Goal: Task Accomplishment & Management: Complete application form

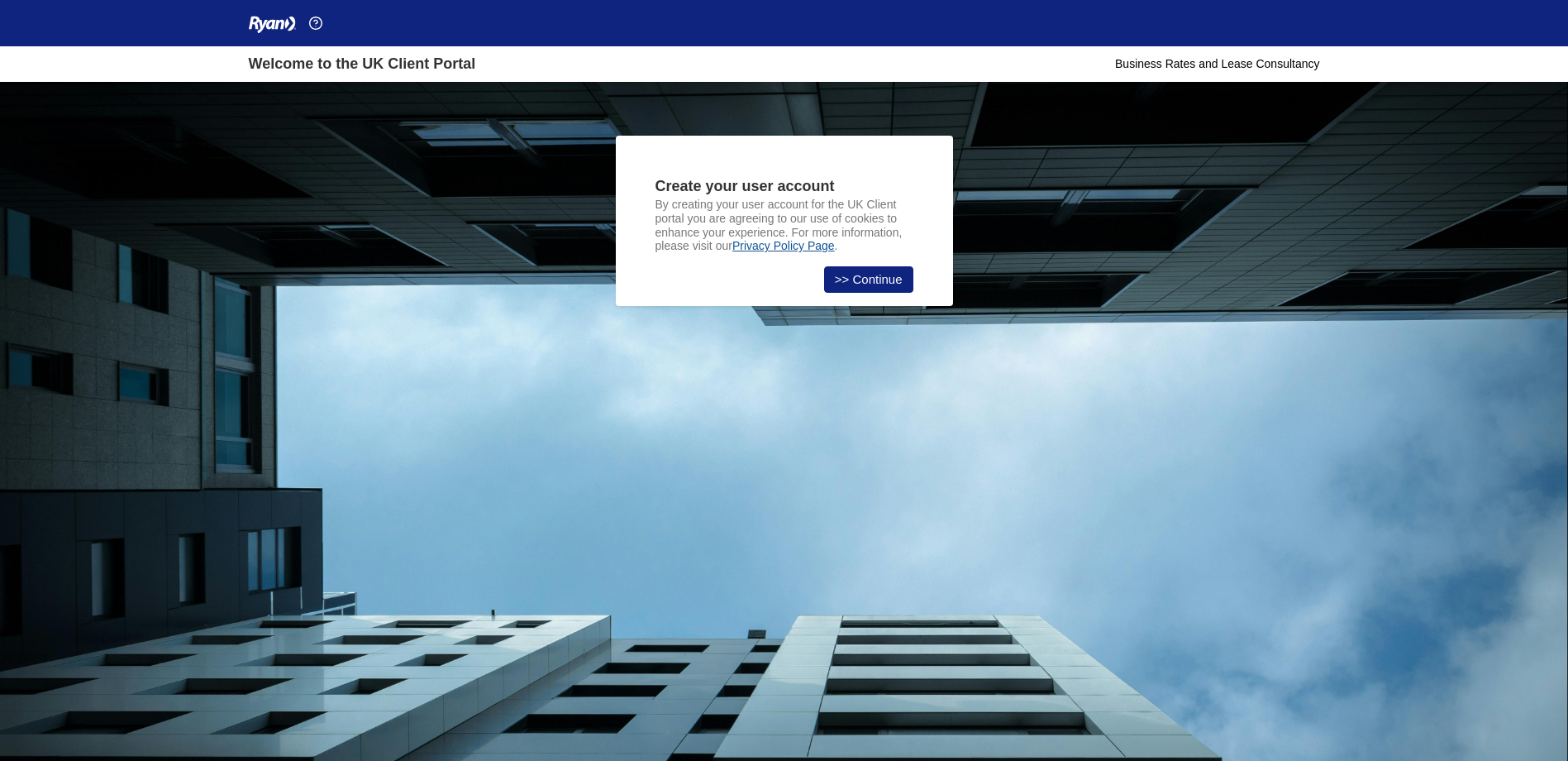
click at [858, 276] on link ">> Continue" at bounding box center [868, 279] width 89 height 26
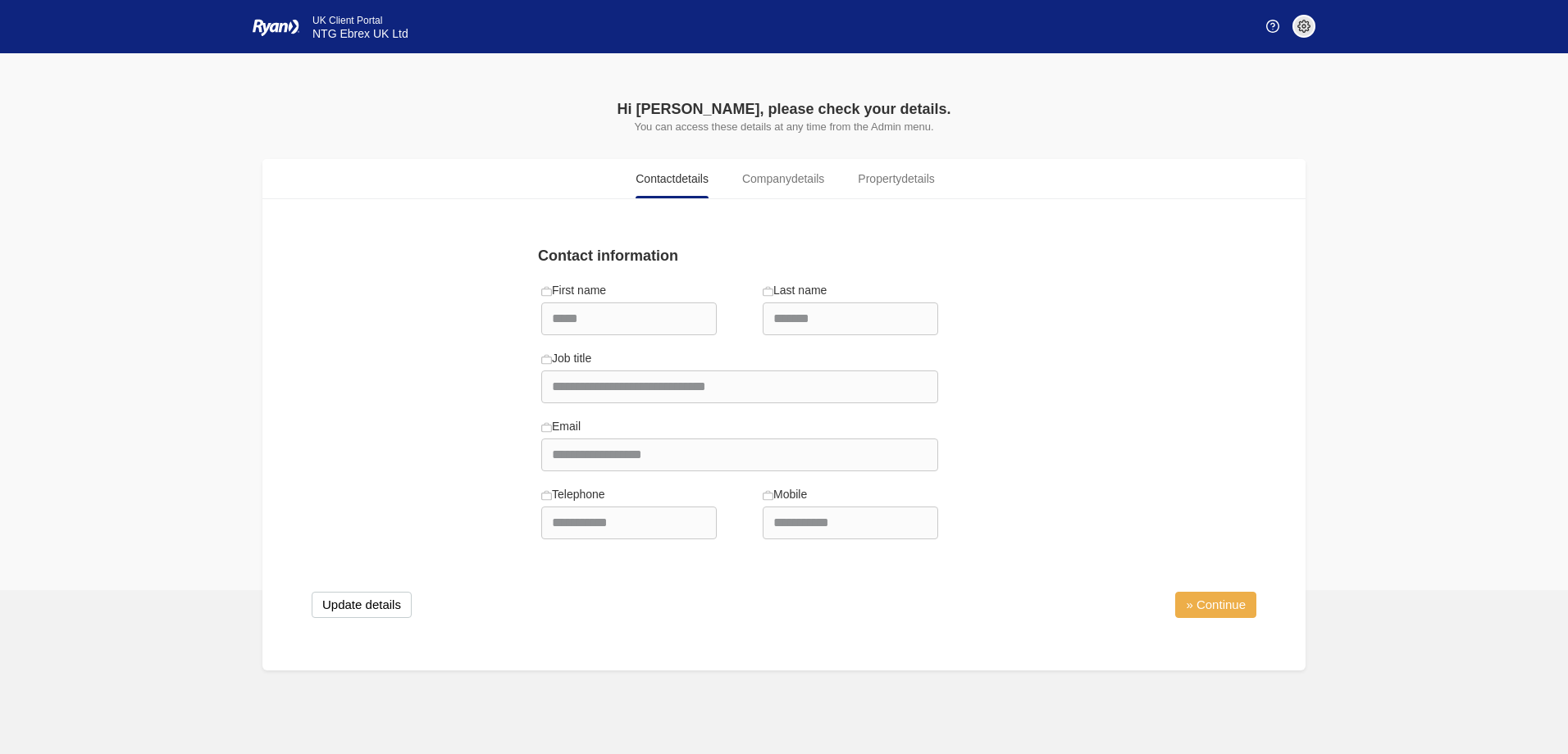
click at [1209, 604] on link "» Continue" at bounding box center [1215, 604] width 81 height 26
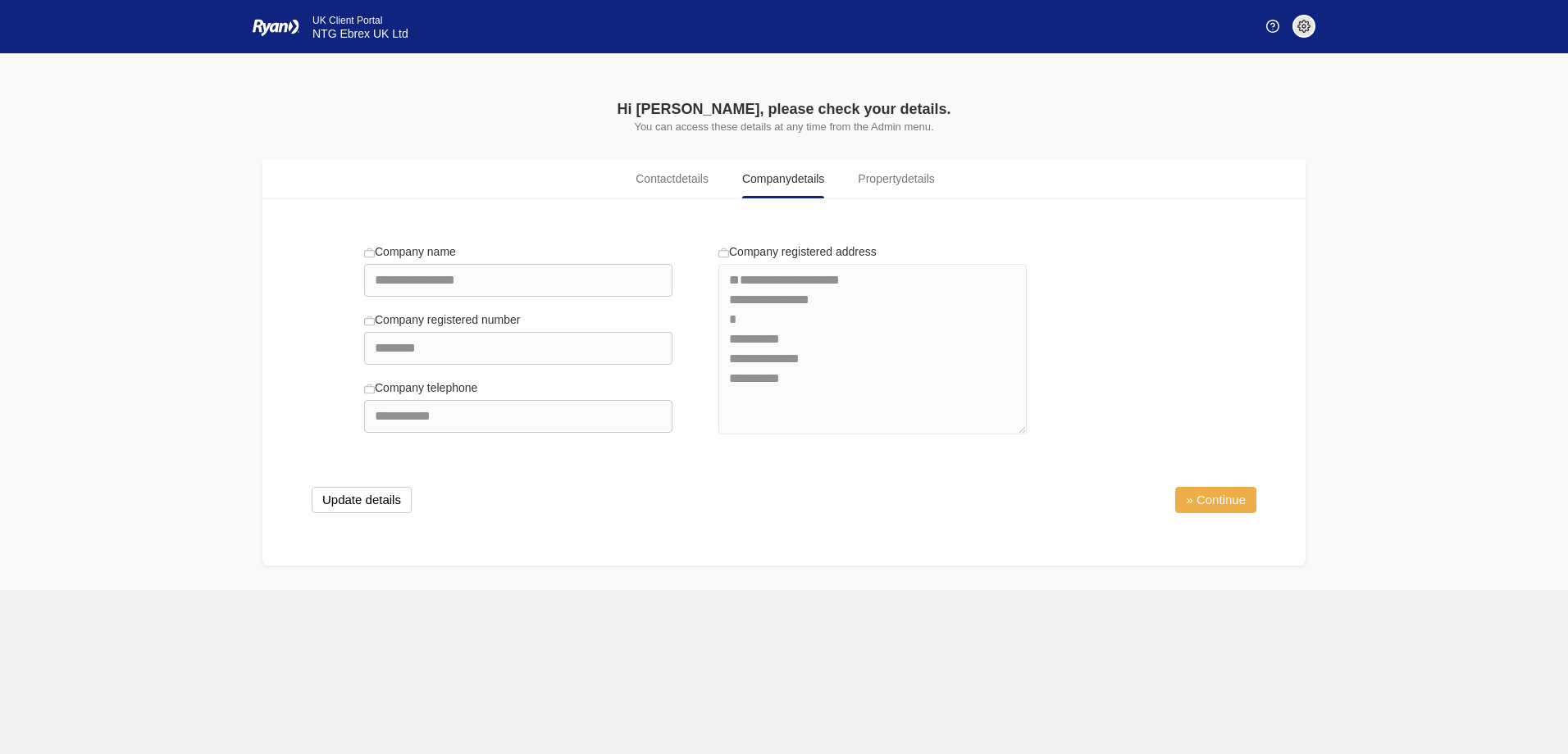
click at [1201, 500] on link "» Continue" at bounding box center [1215, 499] width 81 height 26
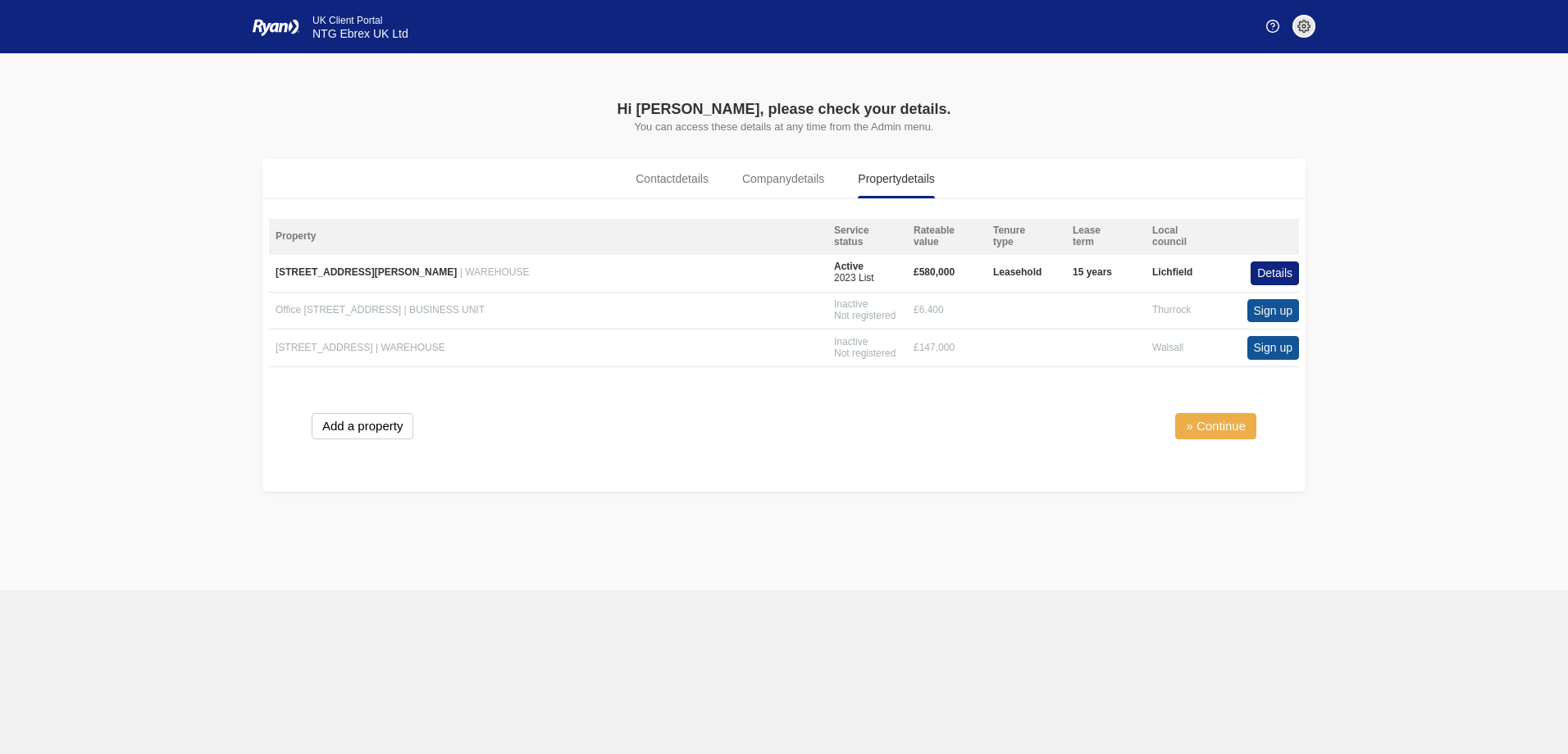
click at [1203, 421] on link "» Continue" at bounding box center [1215, 425] width 81 height 26
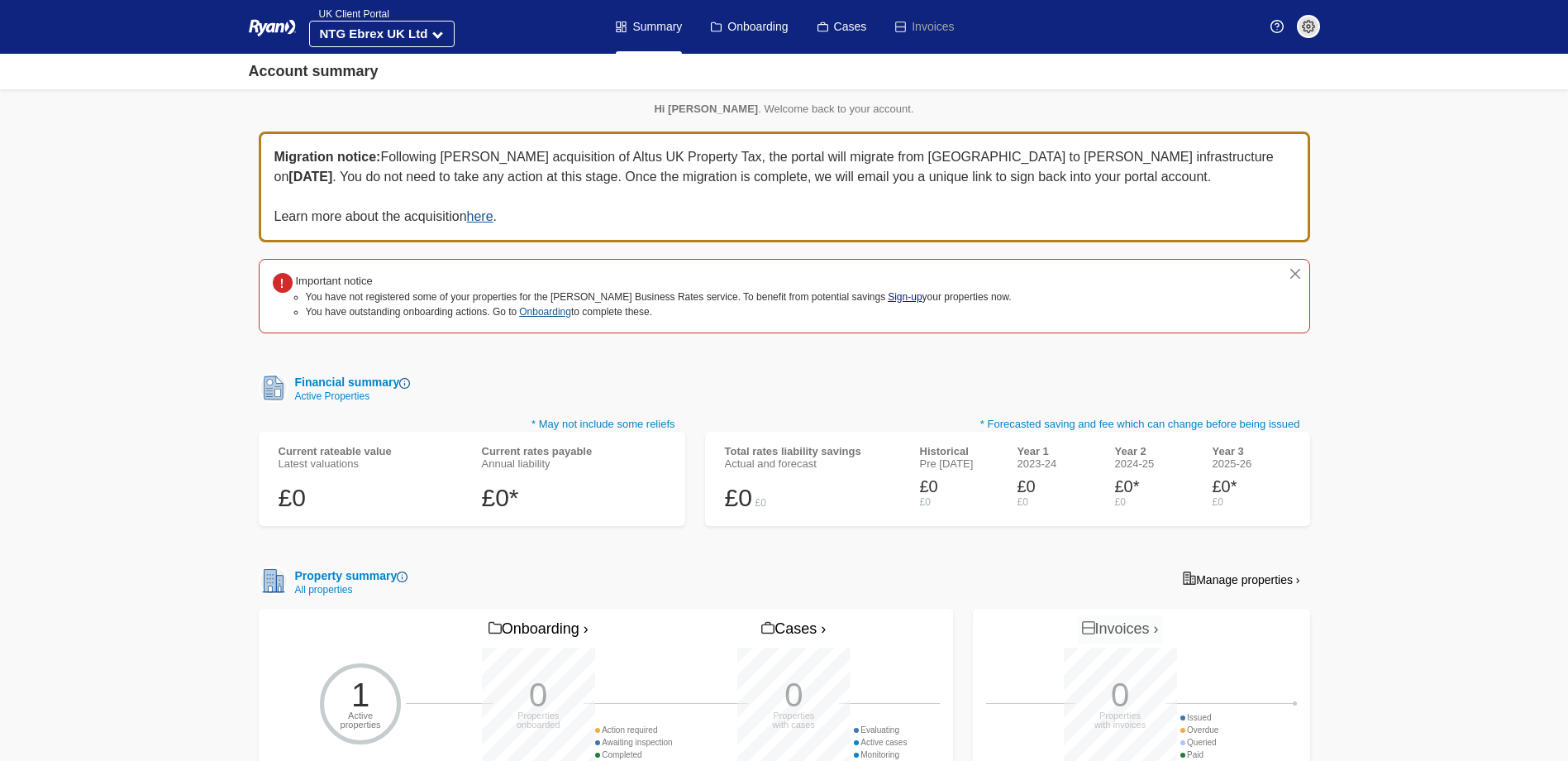
click at [888, 295] on link "Sign-up" at bounding box center [905, 297] width 34 height 12
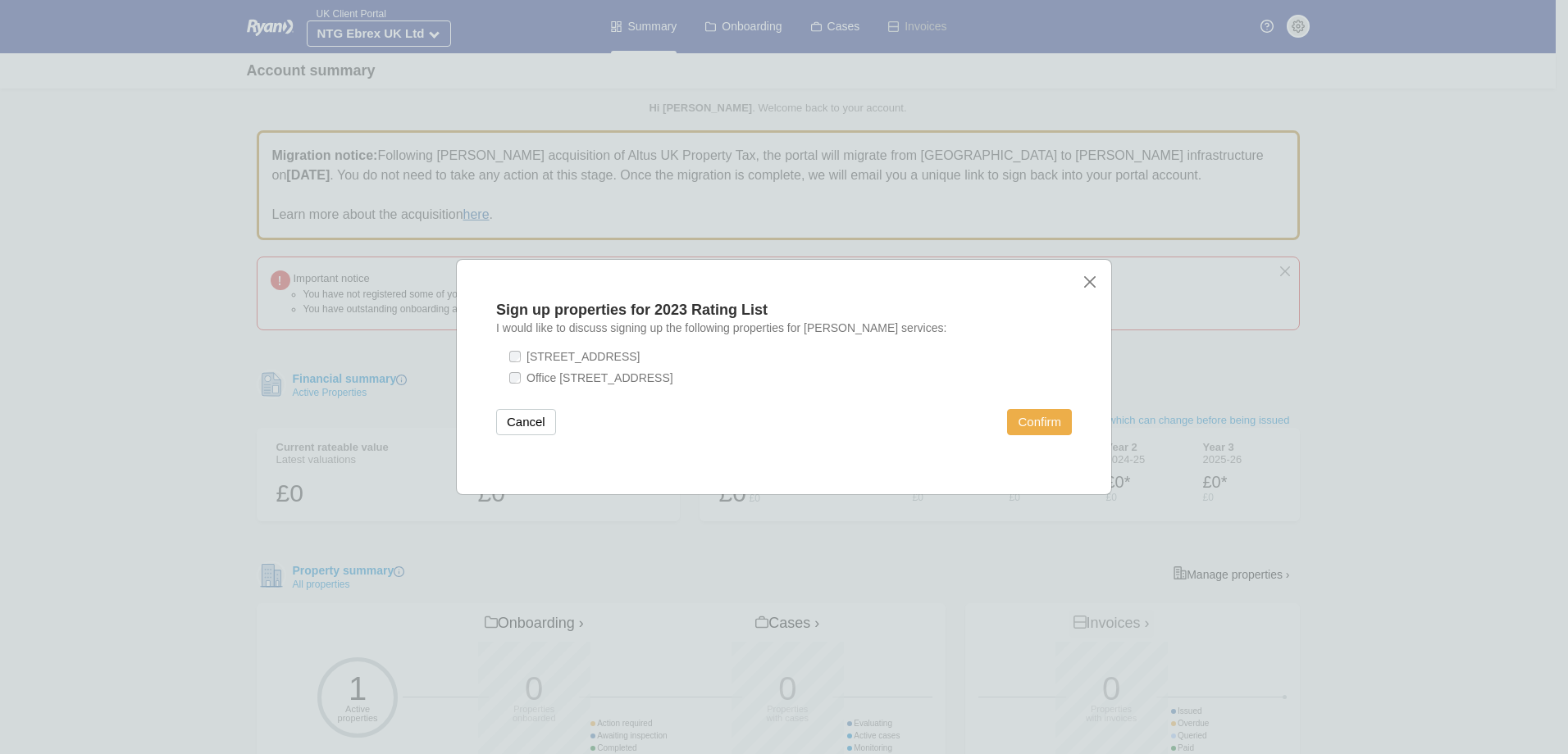
click at [1039, 420] on button "Confirm" at bounding box center [1039, 422] width 64 height 26
click at [1039, 420] on div "Cancel Processing ... please wait" at bounding box center [784, 422] width 576 height 26
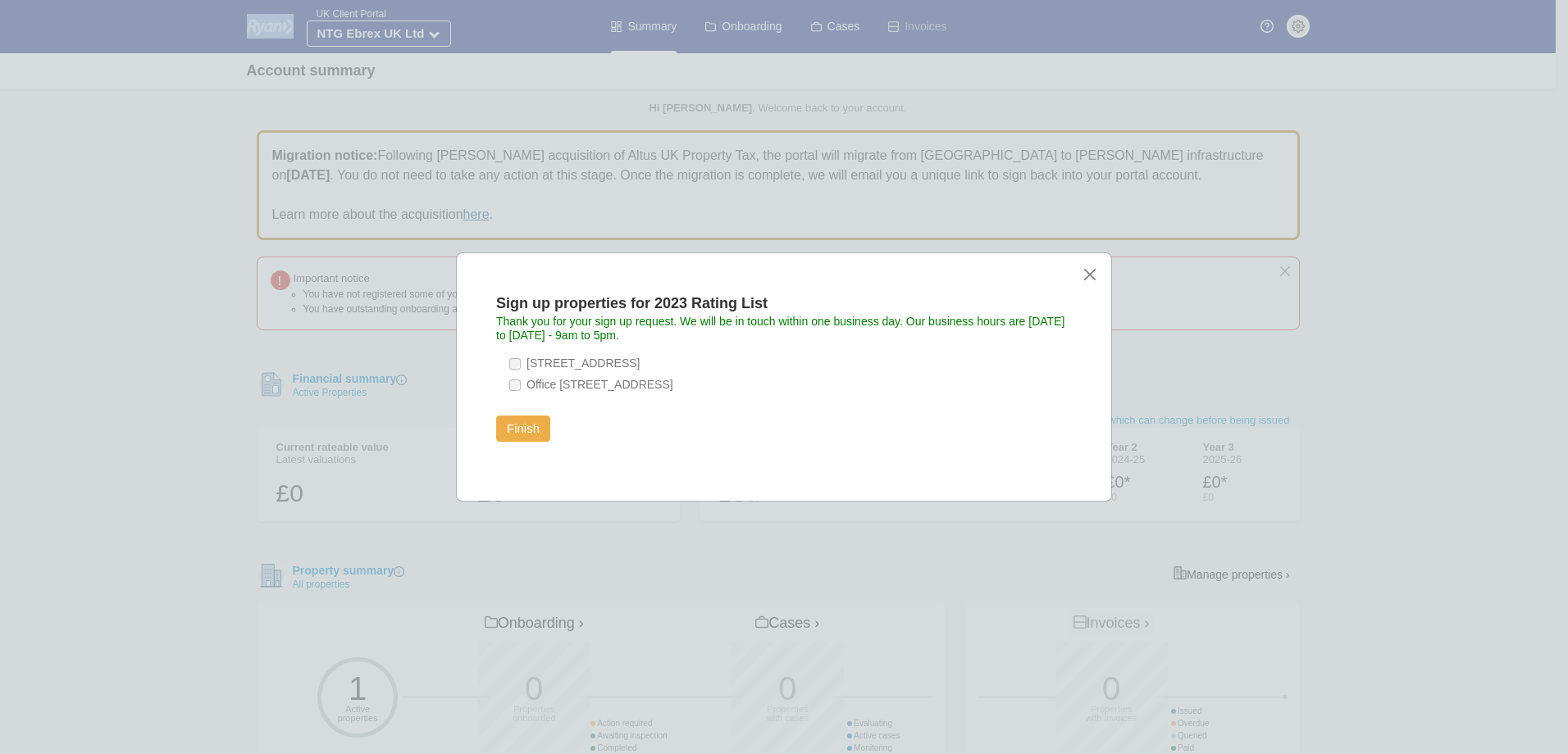
click at [516, 425] on button "Finish" at bounding box center [523, 428] width 55 height 26
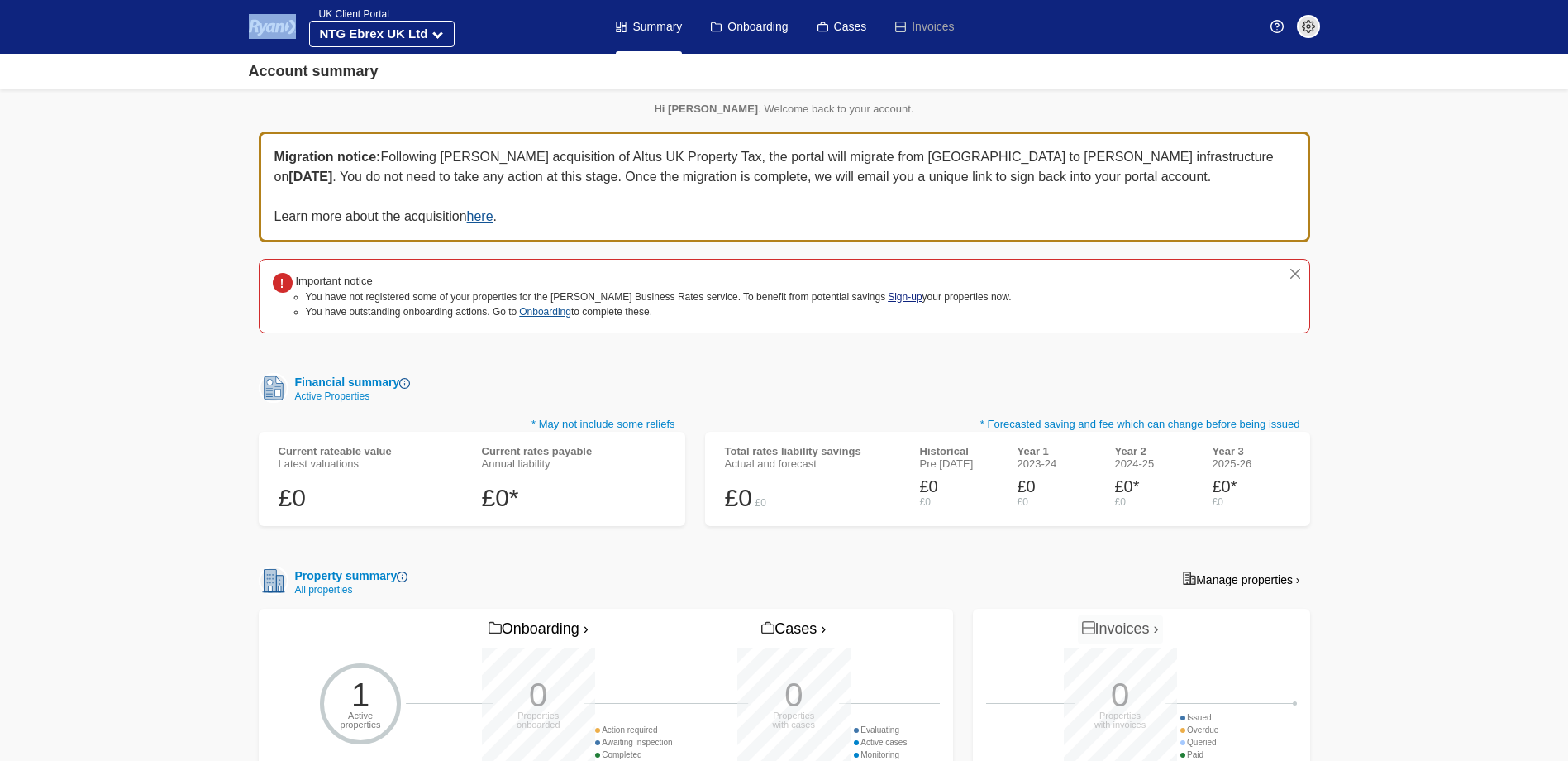
click at [888, 296] on link "Sign-up" at bounding box center [905, 297] width 34 height 12
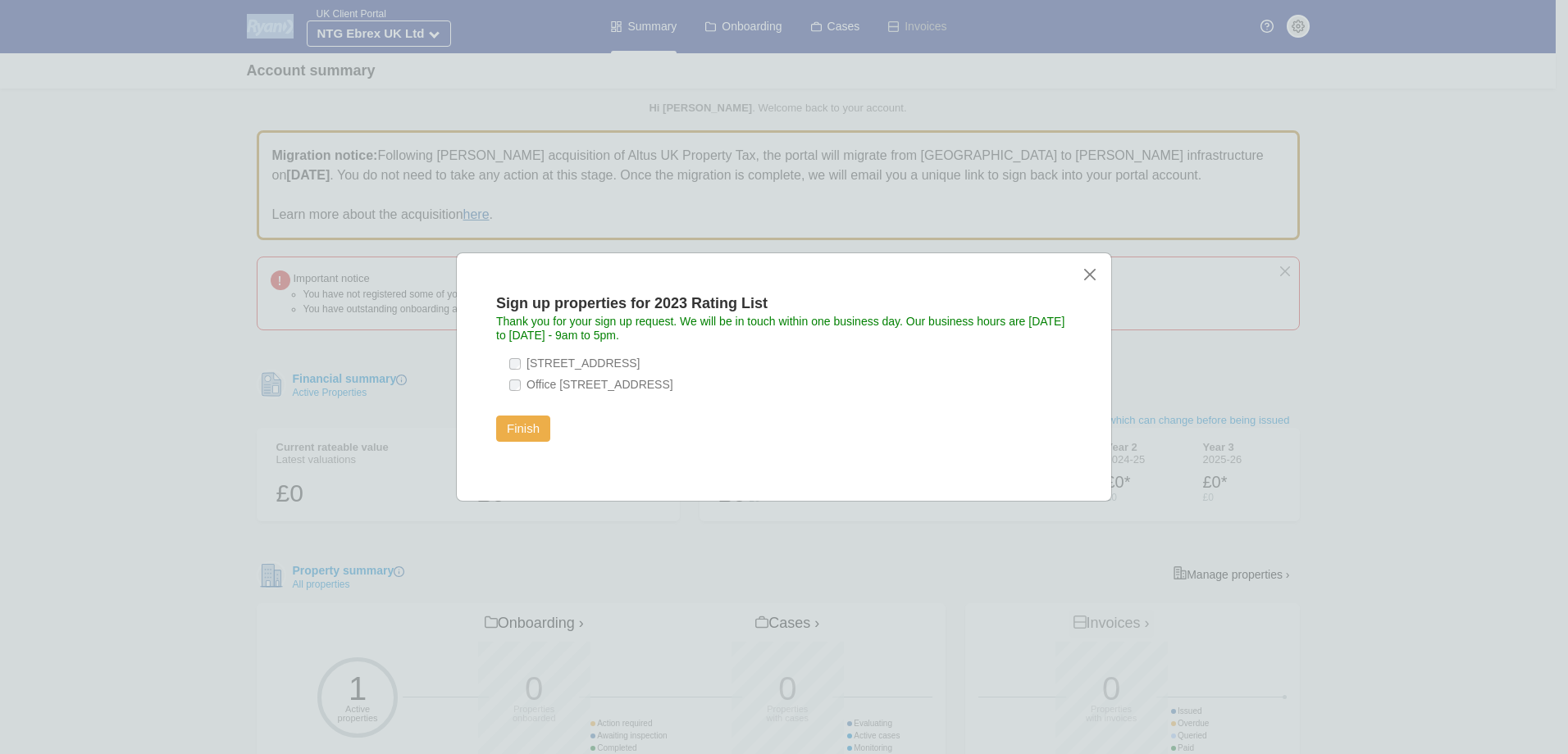
click at [514, 429] on button "Finish" at bounding box center [523, 428] width 55 height 26
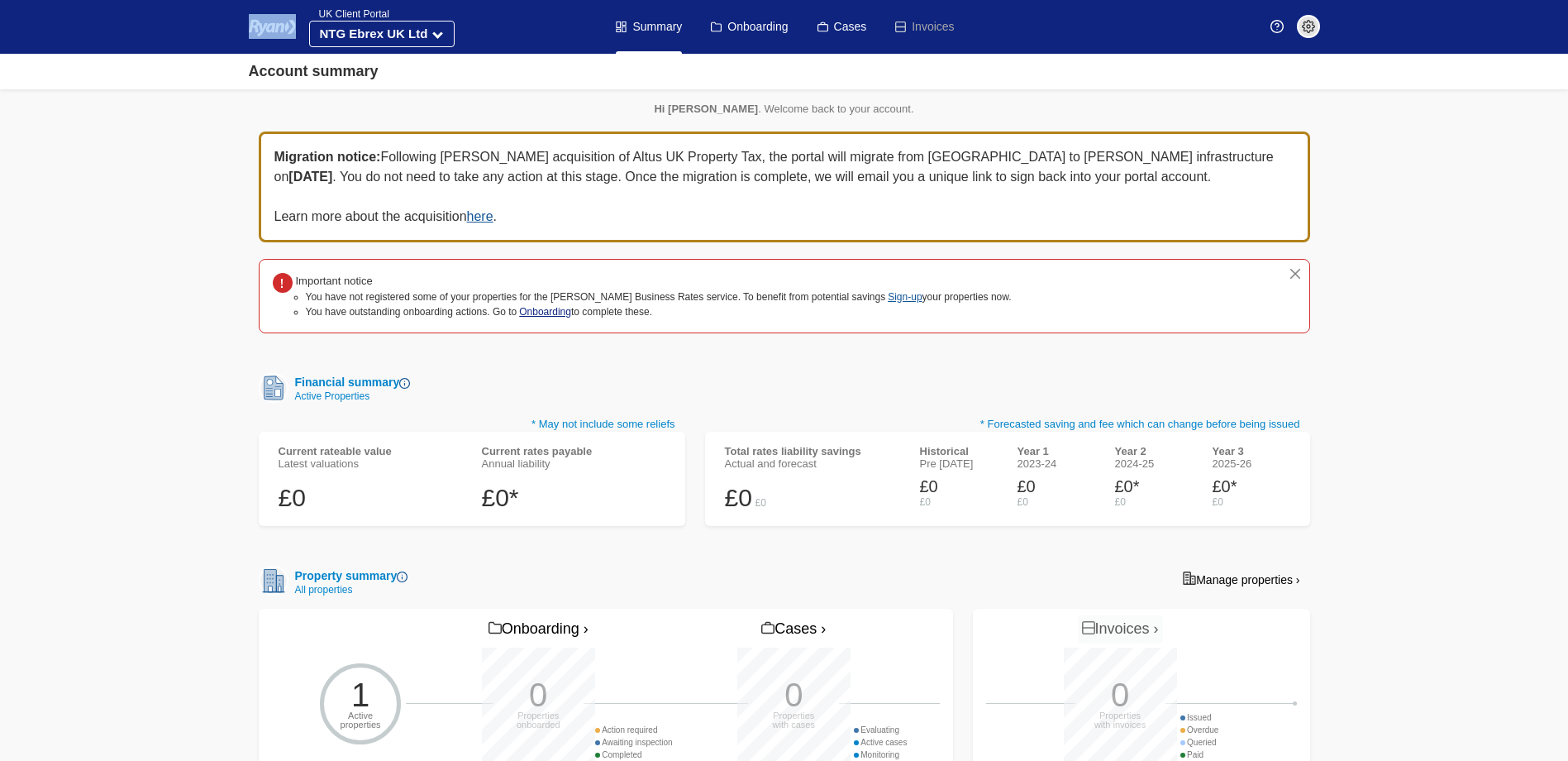
click at [544, 311] on link "Onboarding" at bounding box center [545, 311] width 52 height 12
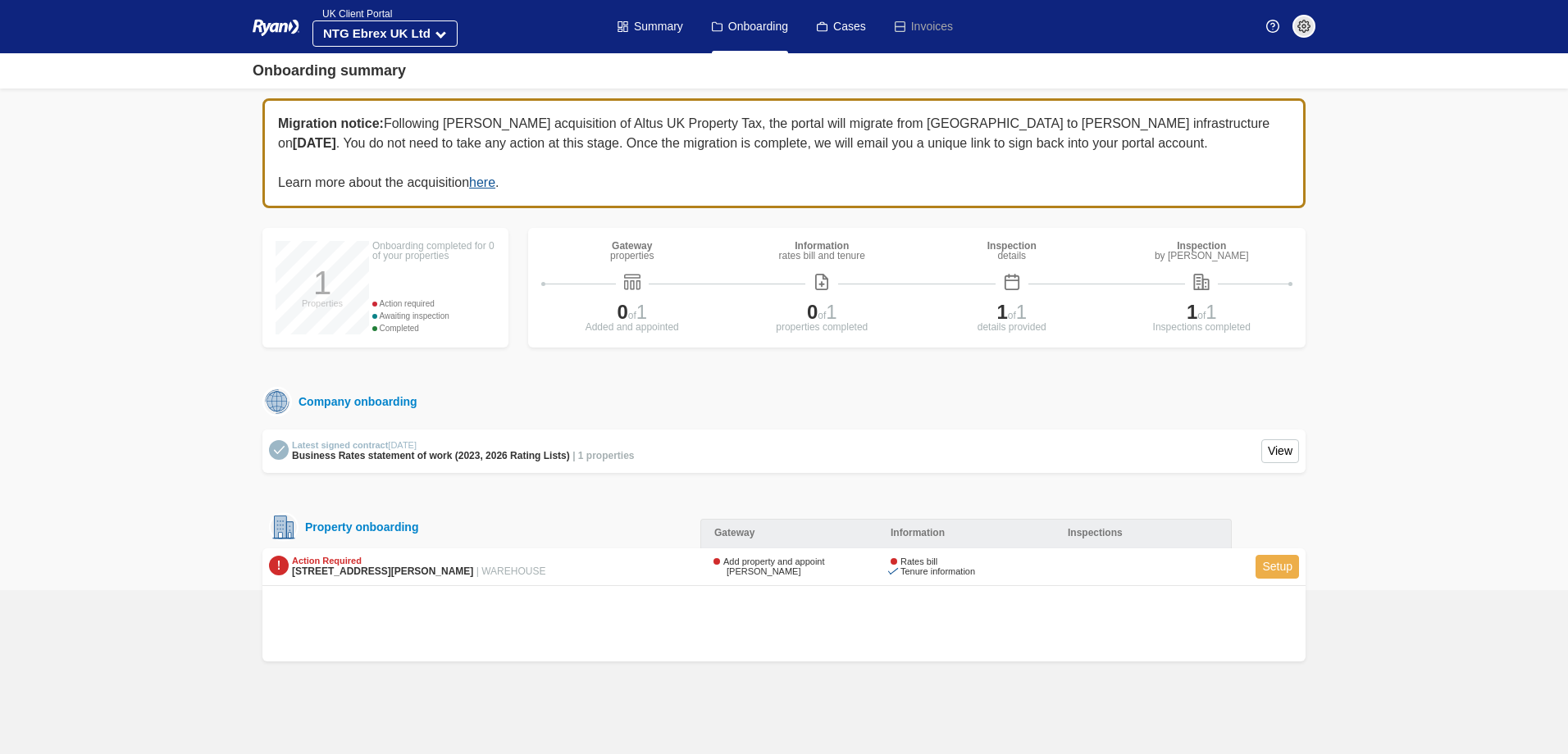
click at [1271, 569] on link "Setup" at bounding box center [1277, 566] width 44 height 24
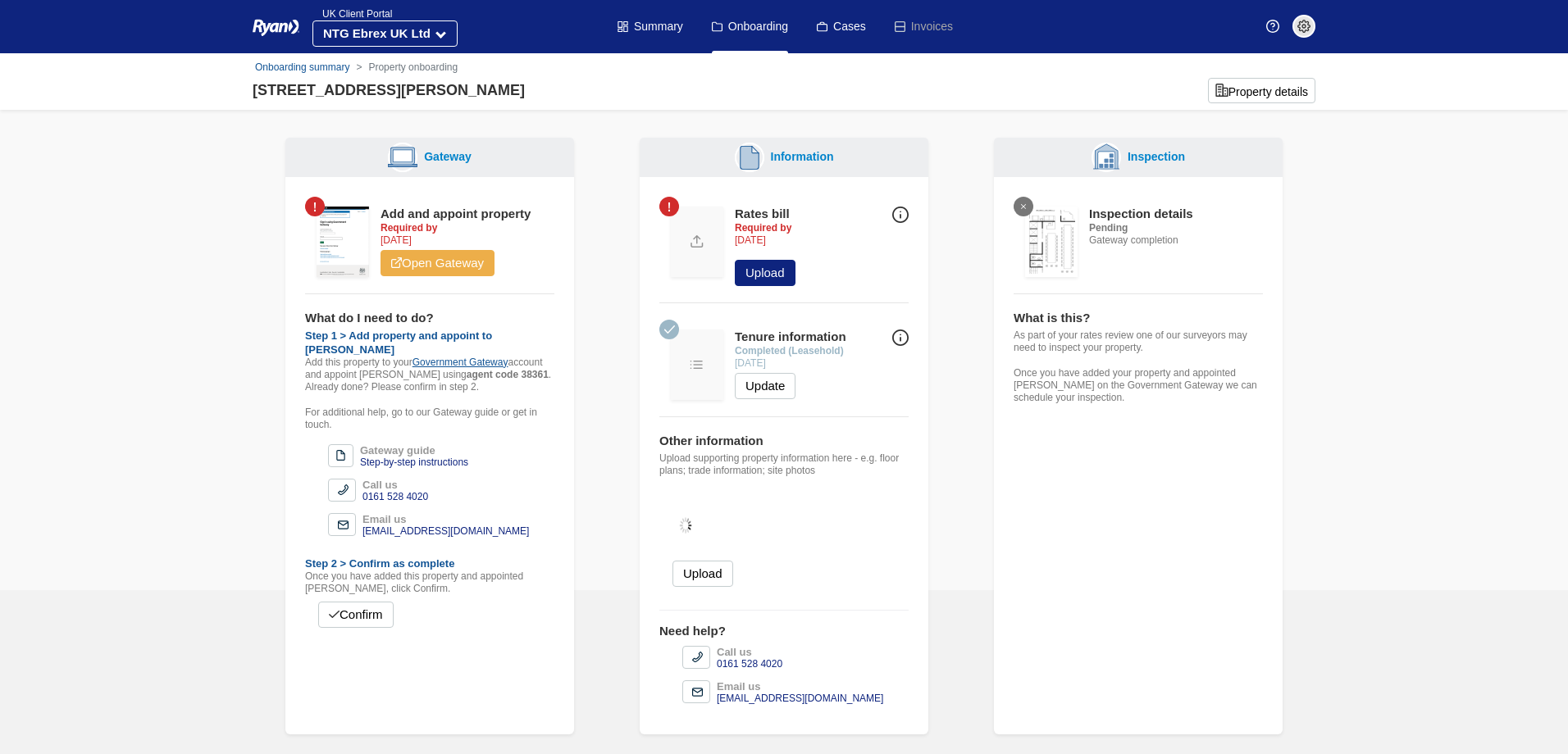
click at [455, 266] on link "Open Gateway" at bounding box center [437, 263] width 114 height 26
click at [445, 257] on link "Open Gateway" at bounding box center [437, 263] width 114 height 26
click at [348, 601] on button "Confirm" at bounding box center [356, 614] width 75 height 26
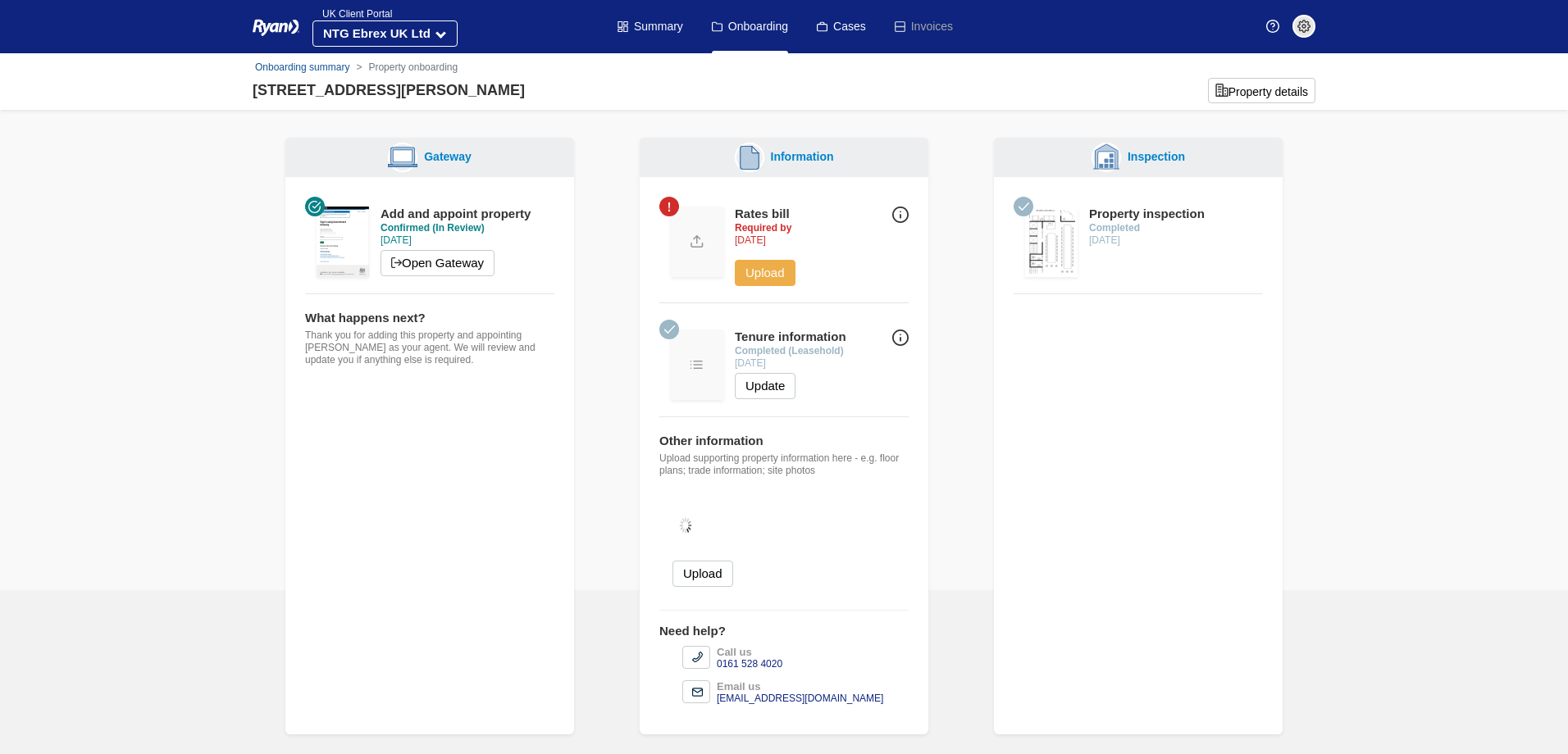
click at [763, 270] on button "Upload" at bounding box center [765, 272] width 61 height 26
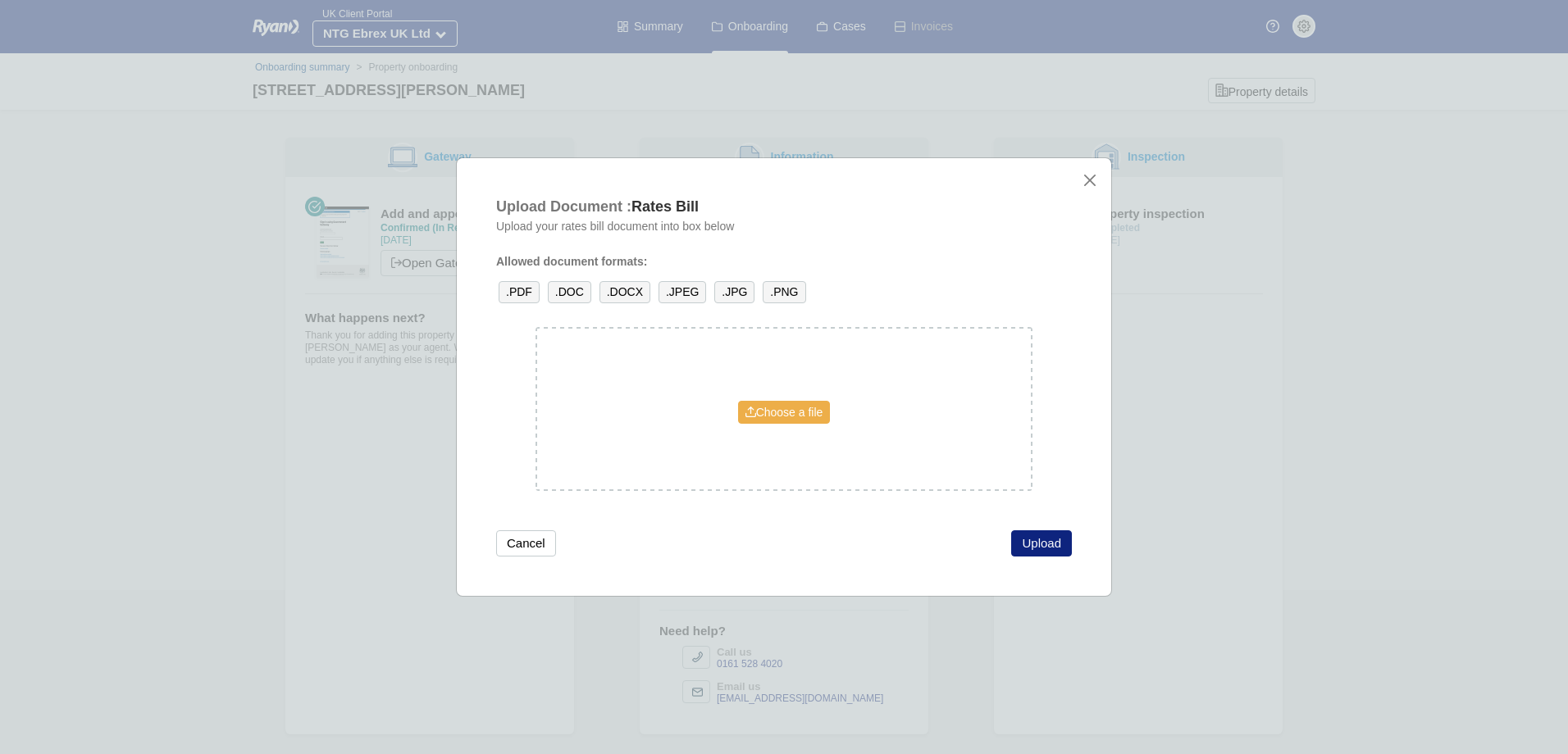
click at [817, 414] on link "Choose a file" at bounding box center [785, 413] width 93 height 23
click at [1041, 542] on button "Upload" at bounding box center [1041, 542] width 61 height 26
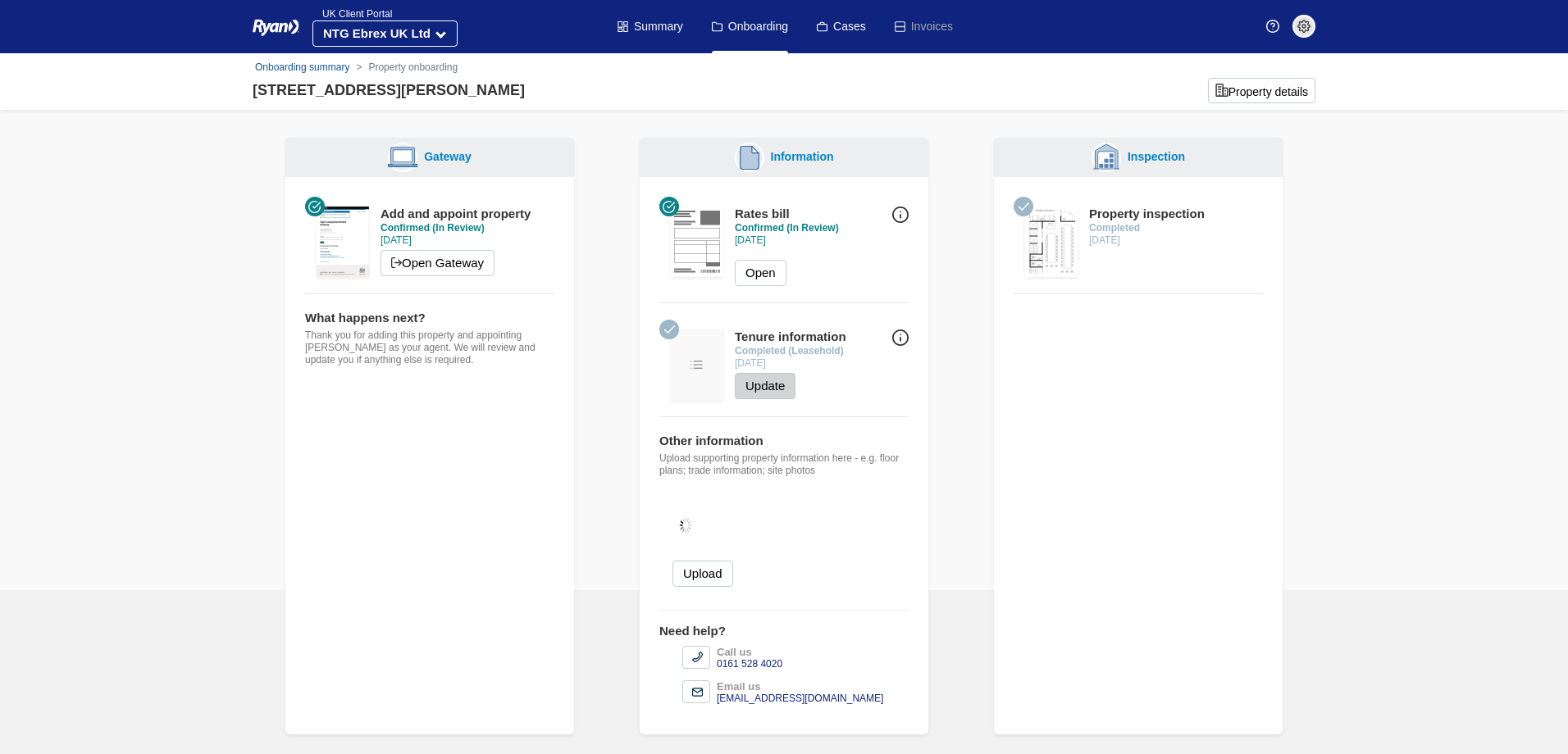
click at [771, 381] on button "Update" at bounding box center [765, 385] width 61 height 26
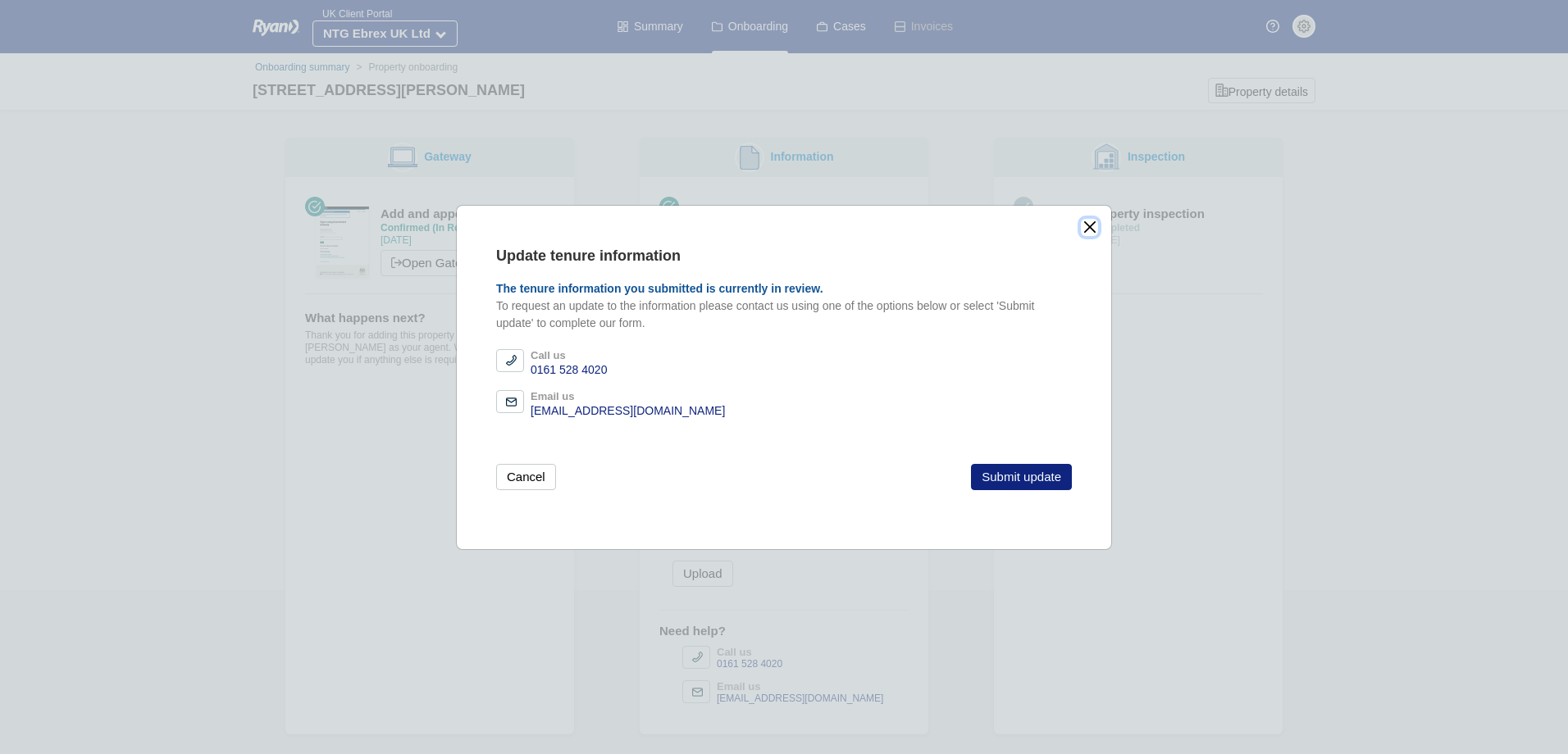
click at [1091, 226] on button "close" at bounding box center [1089, 227] width 17 height 17
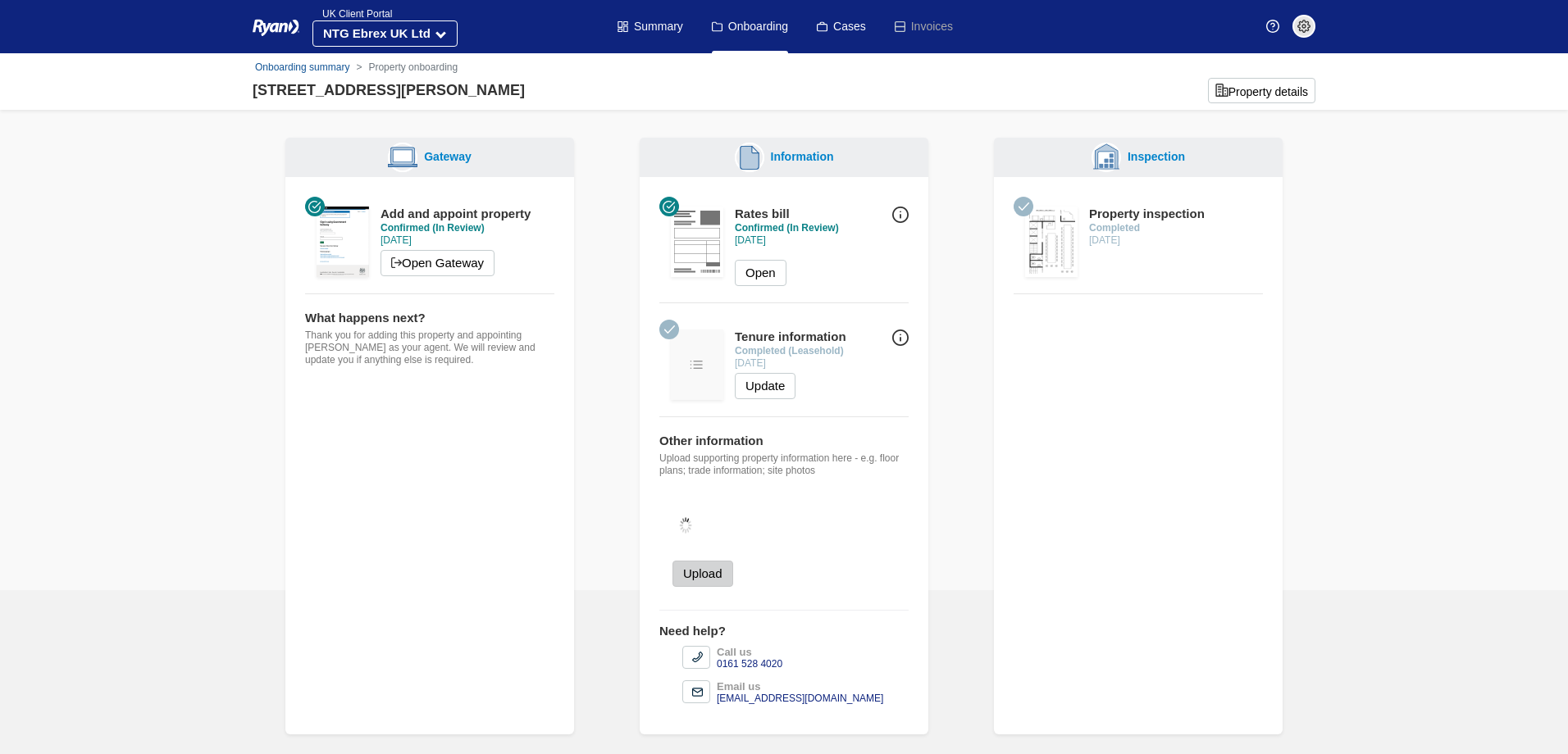
click at [707, 571] on button "Upload" at bounding box center [703, 573] width 61 height 26
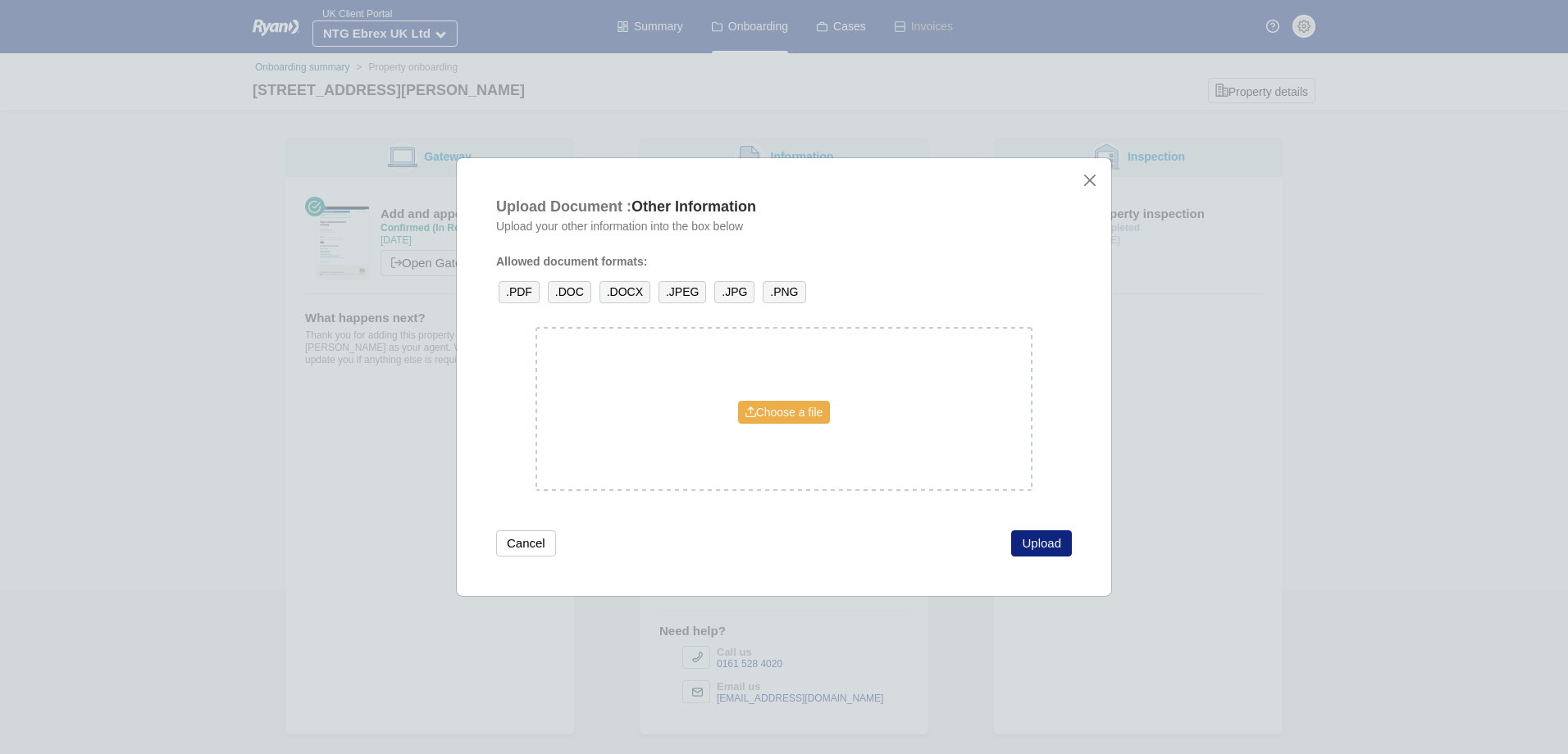
click at [763, 409] on link "Choose a file" at bounding box center [785, 413] width 93 height 23
click at [1024, 538] on button "Upload" at bounding box center [1041, 542] width 61 height 26
